Goal: Information Seeking & Learning: Learn about a topic

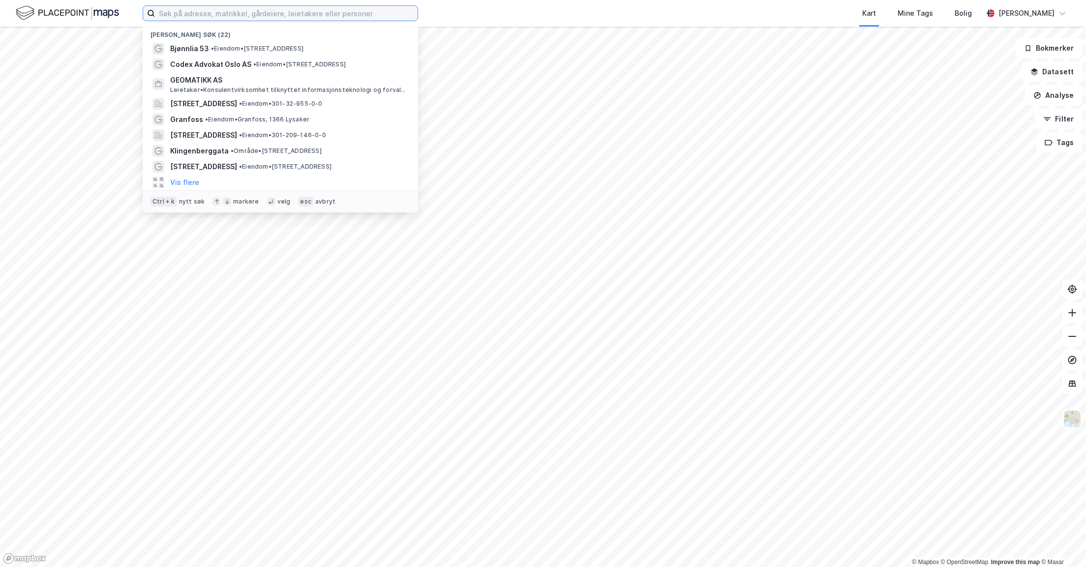
click at [215, 13] on input at bounding box center [286, 13] width 263 height 15
type input "bjønnlia 53"
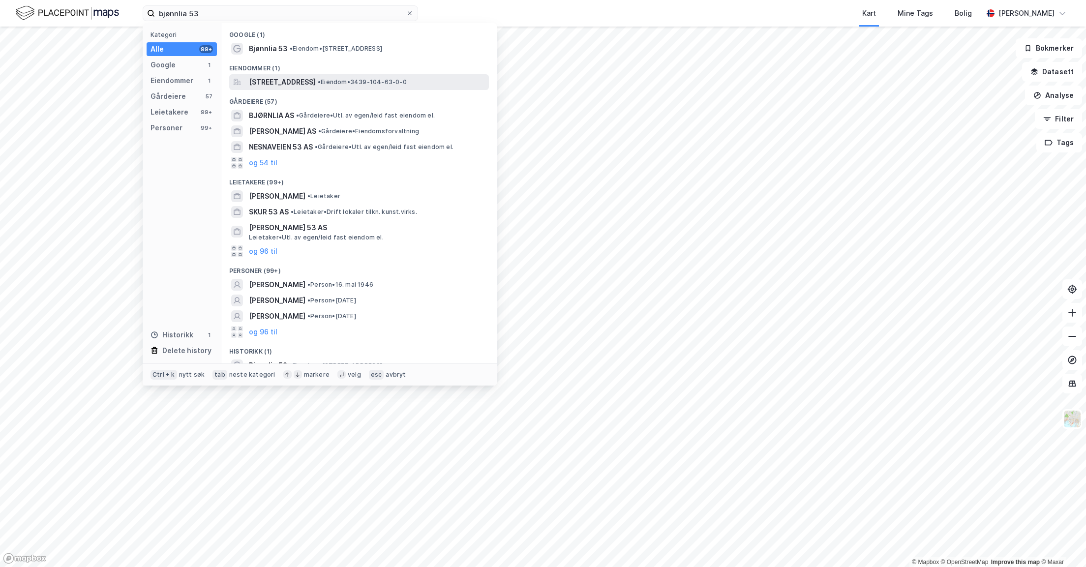
click at [274, 81] on span "[STREET_ADDRESS]" at bounding box center [282, 82] width 67 height 12
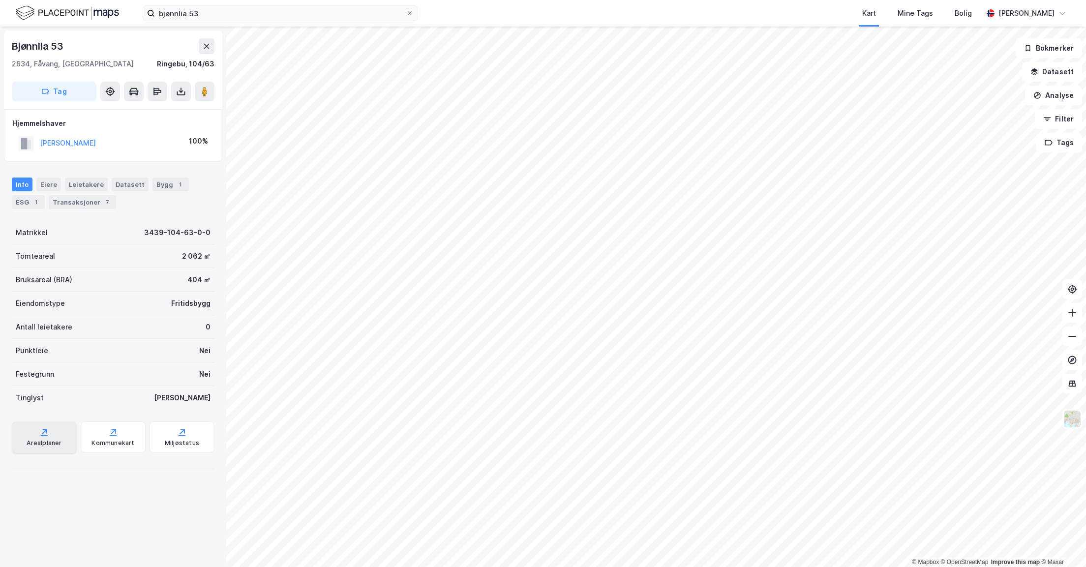
click at [41, 435] on icon at bounding box center [44, 435] width 7 height 1
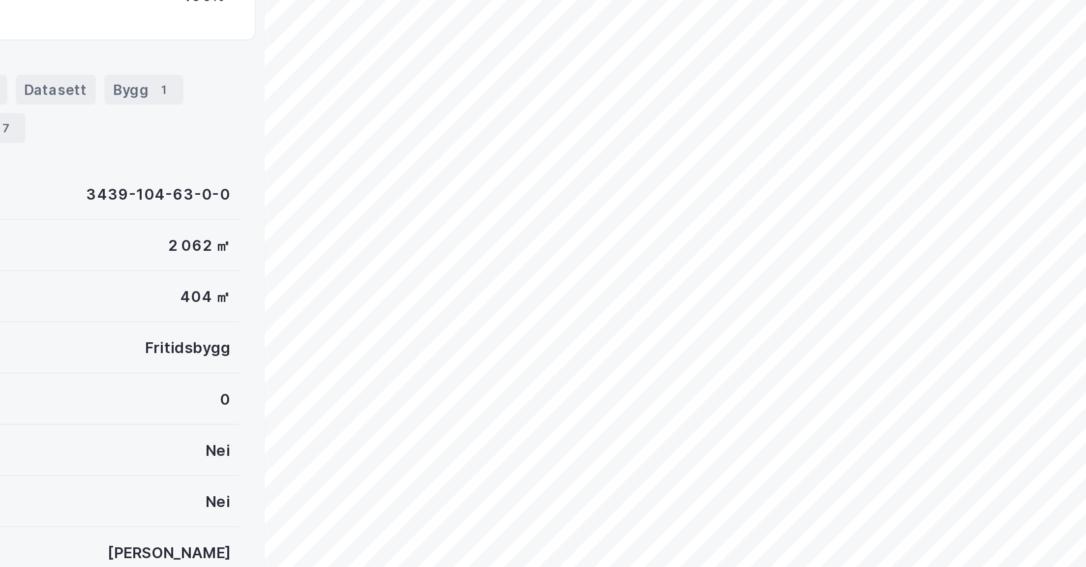
click at [151, 272] on div "© Mapbox © OpenStreetMap Improve this map © [STREET_ADDRESS] Hjemmelshaver [PER…" at bounding box center [543, 297] width 1086 height 540
